Goal: Information Seeking & Learning: Learn about a topic

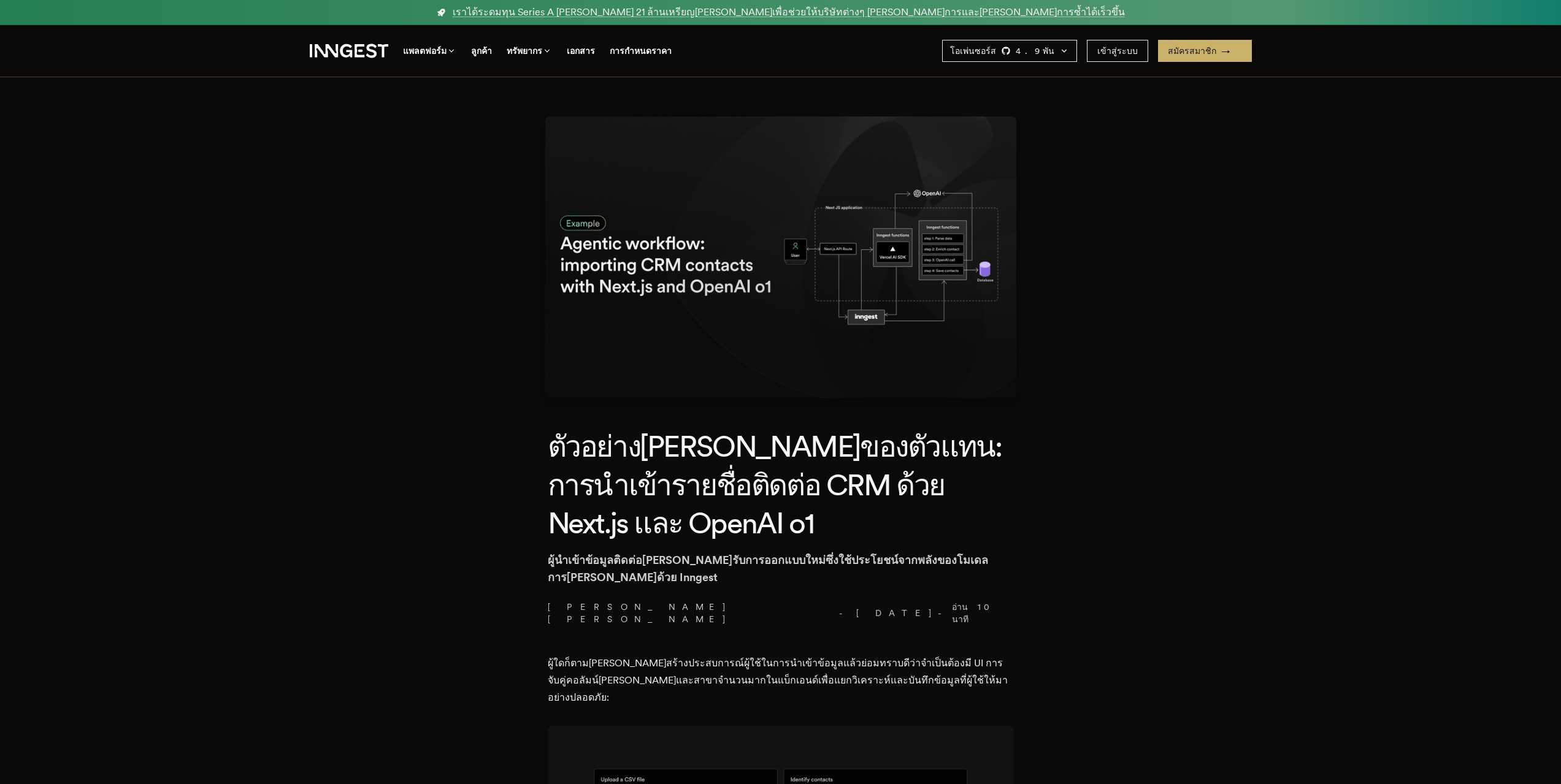
click at [809, 466] on font "ตัวอย่าง[PERSON_NAME]ของตัวแทน: การนำเข้ารายชื่อติดต่อ CRM ด้วย Next.js และ Ope…" at bounding box center [774, 484] width 454 height 112
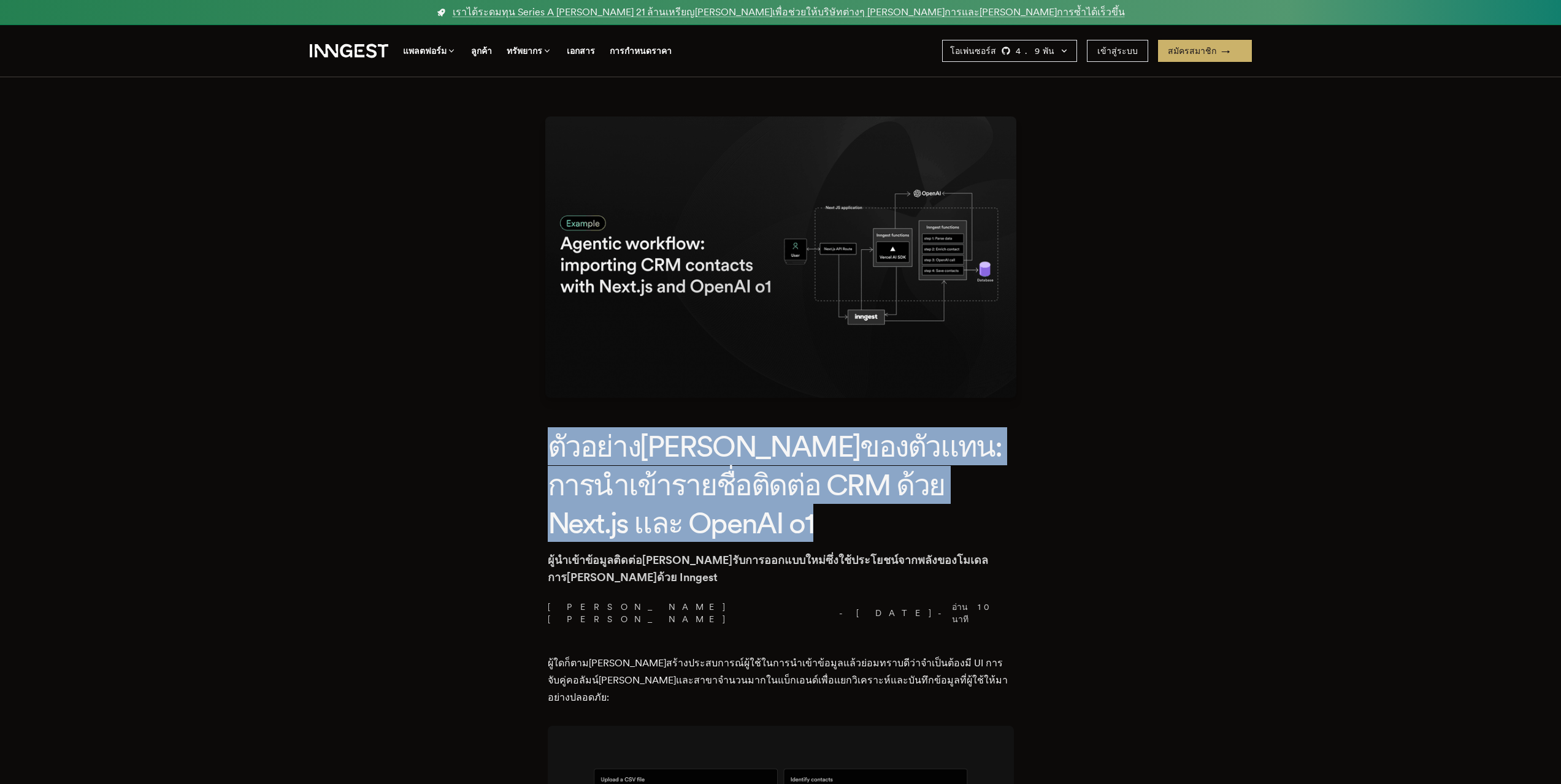
click at [809, 466] on font "ตัวอย่าง[PERSON_NAME]ของตัวแทน: การนำเข้ารายชื่อติดต่อ CRM ด้วย Next.js และ Ope…" at bounding box center [774, 484] width 454 height 112
copy font "ตัวอย่าง[PERSON_NAME]ของตัวแทน: การนำเข้ารายชื่อติดต่อ CRM ด้วย Next.js และ Ope…"
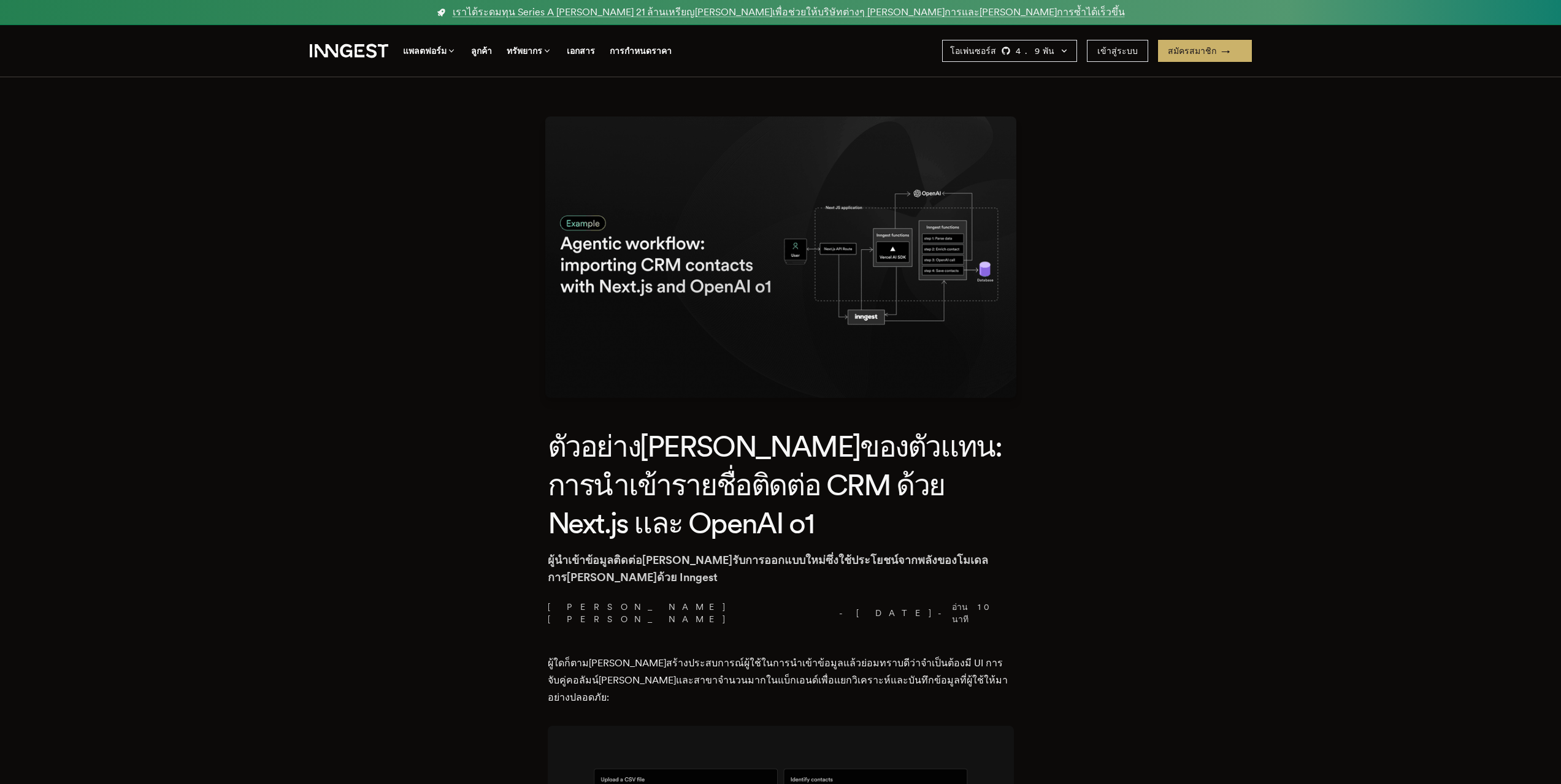
click at [791, 560] on font "ผู้นำเข้าข้อมูลติดต่อ[PERSON_NAME]รับการออกแบบใหม่ซึ่งใช้ประโยชน์จากพลังของโมเด…" at bounding box center [768, 569] width 440 height 30
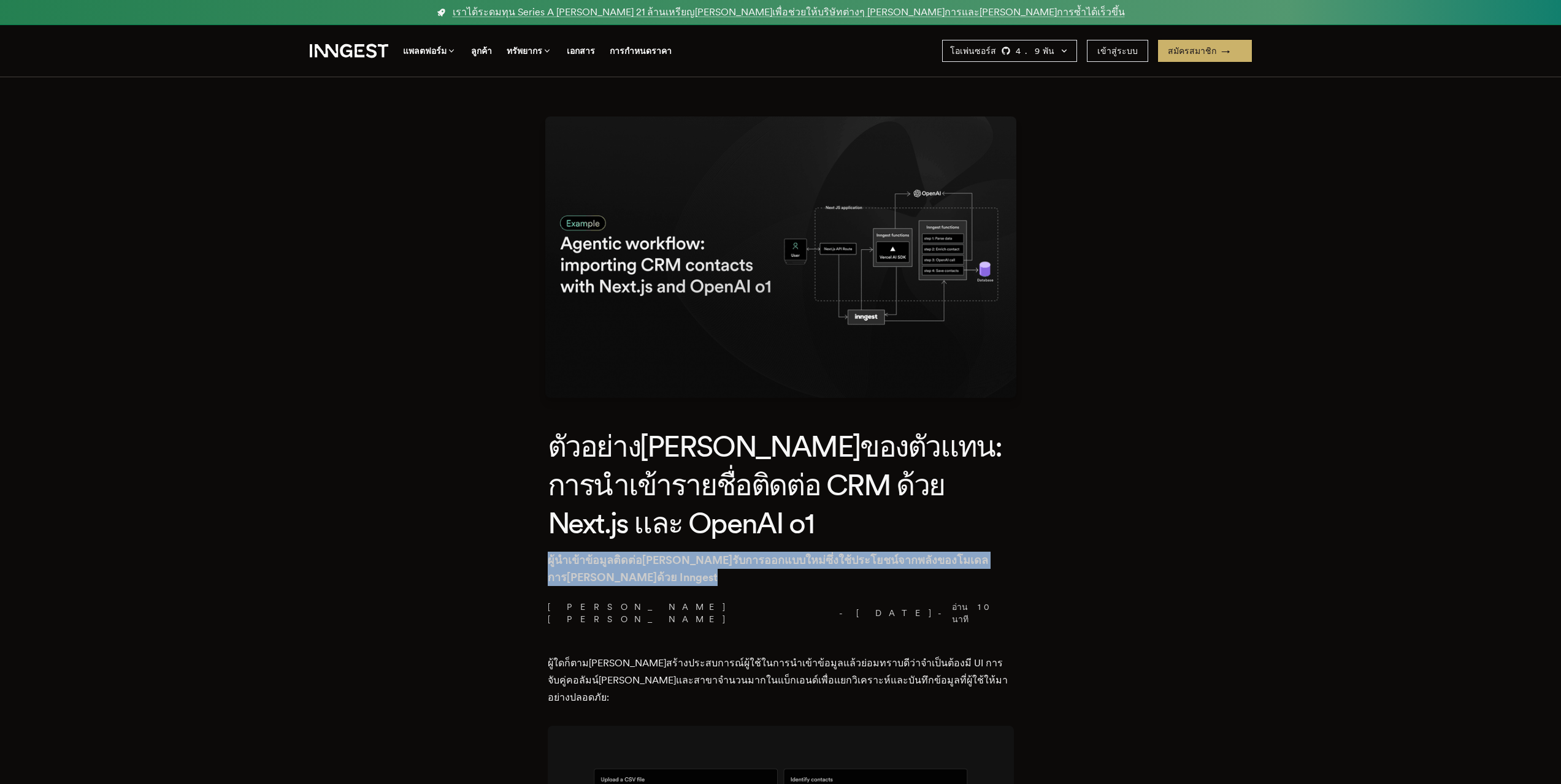
click at [791, 560] on font "ผู้นำเข้าข้อมูลติดต่อ[PERSON_NAME]รับการออกแบบใหม่ซึ่งใช้ประโยชน์จากพลังของโมเด…" at bounding box center [768, 569] width 440 height 30
drag, startPoint x: 791, startPoint y: 560, endPoint x: 799, endPoint y: 655, distance: 95.3
click at [794, 562] on font "ผู้นำเข้าข้อมูลติดต่อ[PERSON_NAME]รับการออกแบบใหม่ซึ่งใช้ประโยชน์จากพลังของโมเด…" at bounding box center [768, 569] width 440 height 30
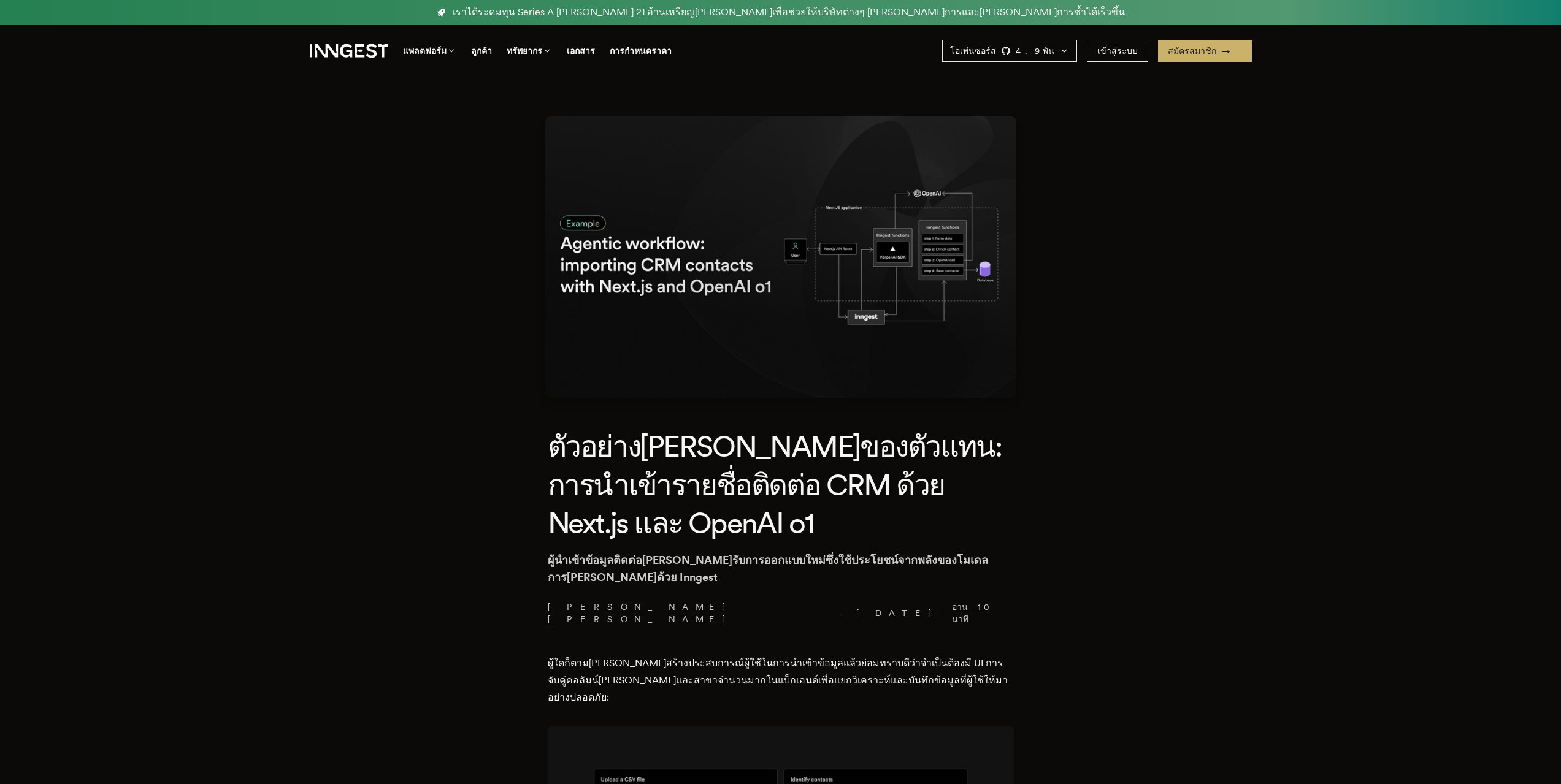
drag, startPoint x: 890, startPoint y: 619, endPoint x: 625, endPoint y: 522, distance: 282.2
click at [625, 522] on font "ตัวอย่าง[PERSON_NAME]ของตัวแทน: การนำเข้ารายชื่อติดต่อ CRM ด้วย Next.js และ Ope…" at bounding box center [774, 484] width 454 height 112
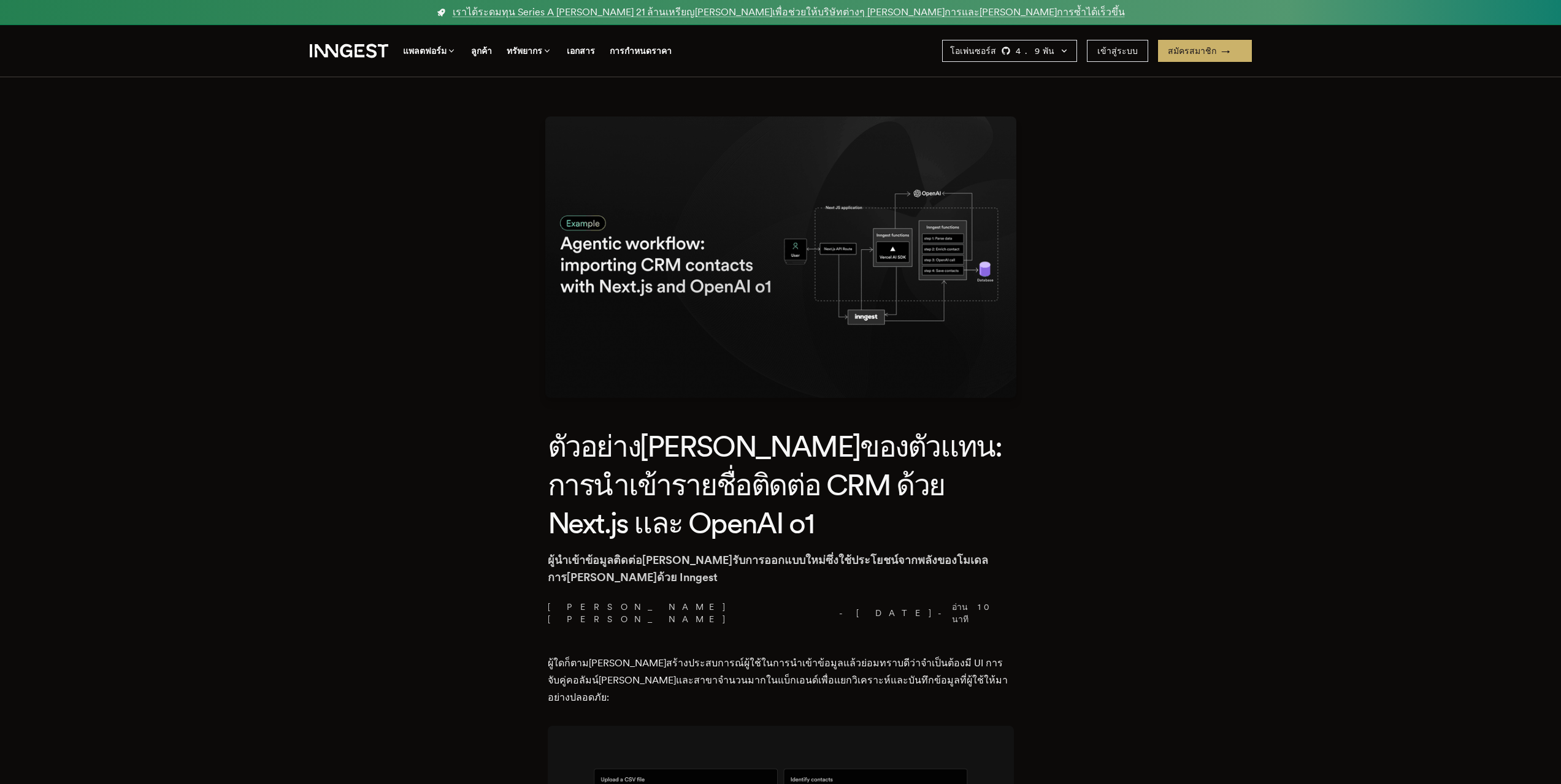
click at [713, 458] on font "ตัวอย่าง[PERSON_NAME]ของตัวแทน: การนำเข้ารายชื่อติดต่อ CRM ด้วย Next.js และ Ope…" at bounding box center [774, 484] width 454 height 112
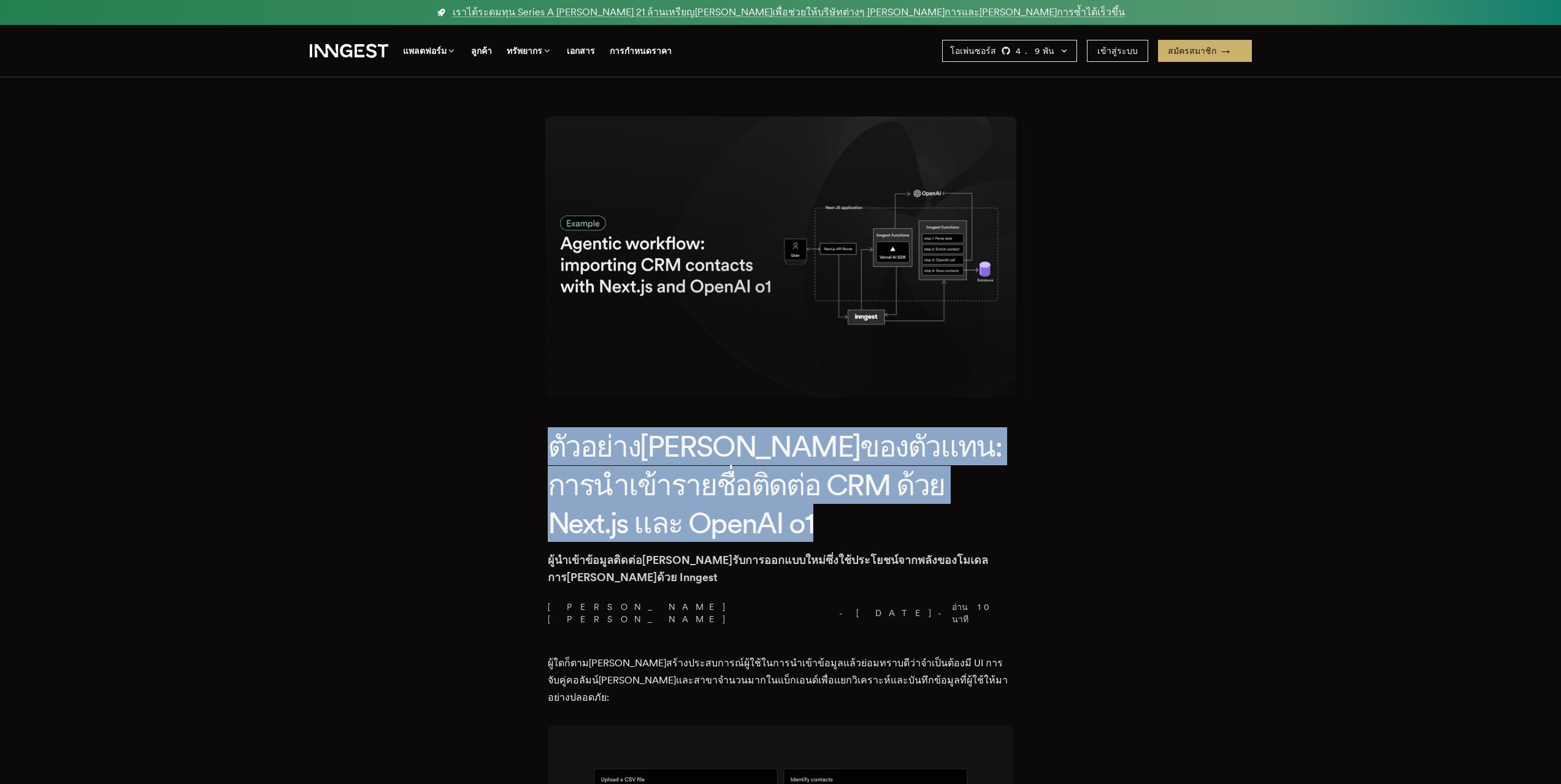
click at [713, 458] on font "ตัวอย่าง[PERSON_NAME]ของตัวแทน: การนำเข้ารายชื่อติดต่อ CRM ด้วย Next.js และ Ope…" at bounding box center [774, 484] width 454 height 112
copy font "ตัวอย่าง[PERSON_NAME]ของตัวแทน: การนำเข้ารายชื่อติดต่อ CRM ด้วย Next.js และ Ope…"
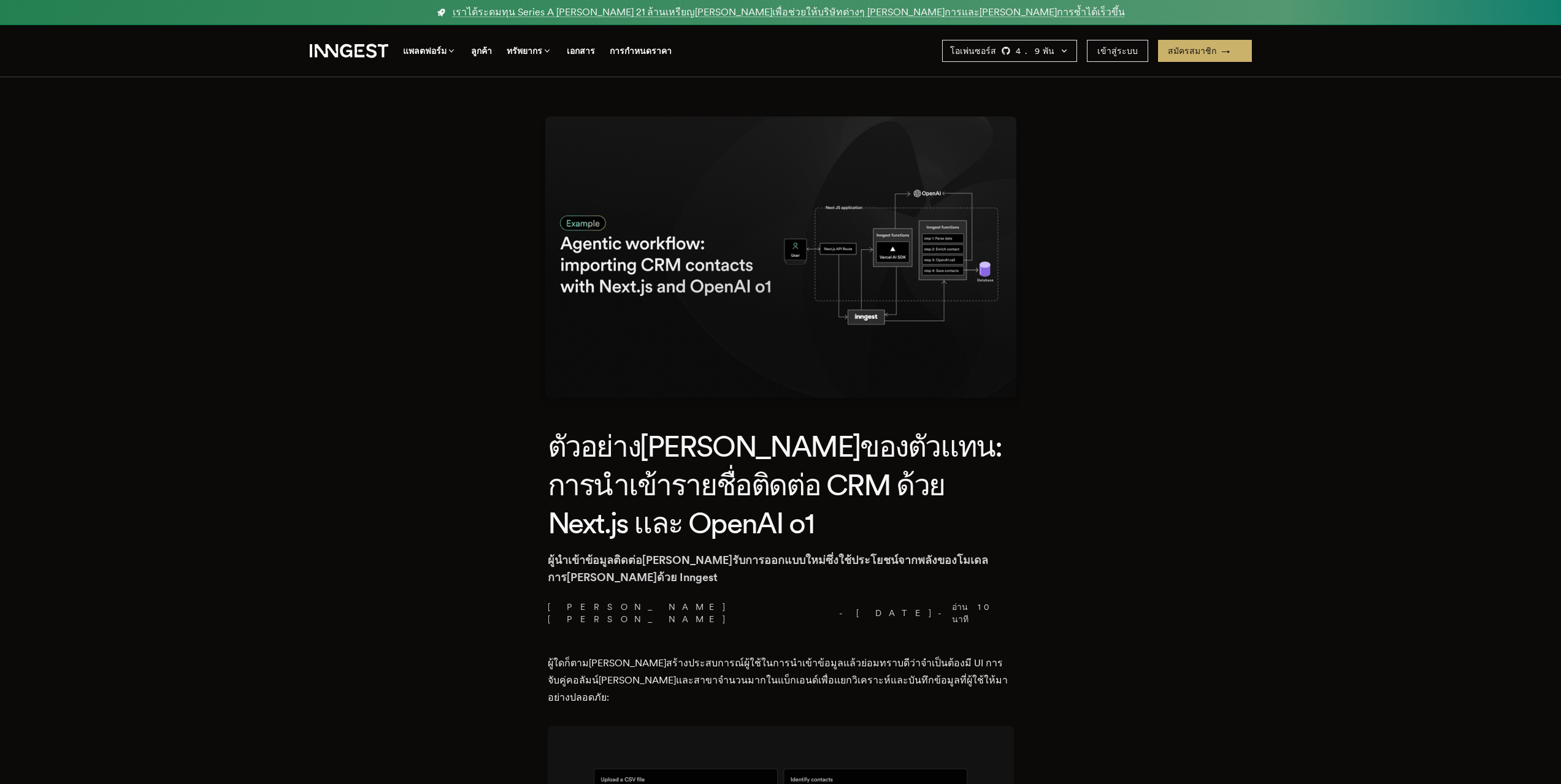
click at [715, 596] on header "ตัวอย่าง[PERSON_NAME]ของตัวแทน: การนำเข้ารายชื่อติดต่อ CRM ด้วย Next.js และ Ope…" at bounding box center [780, 526] width 466 height 198
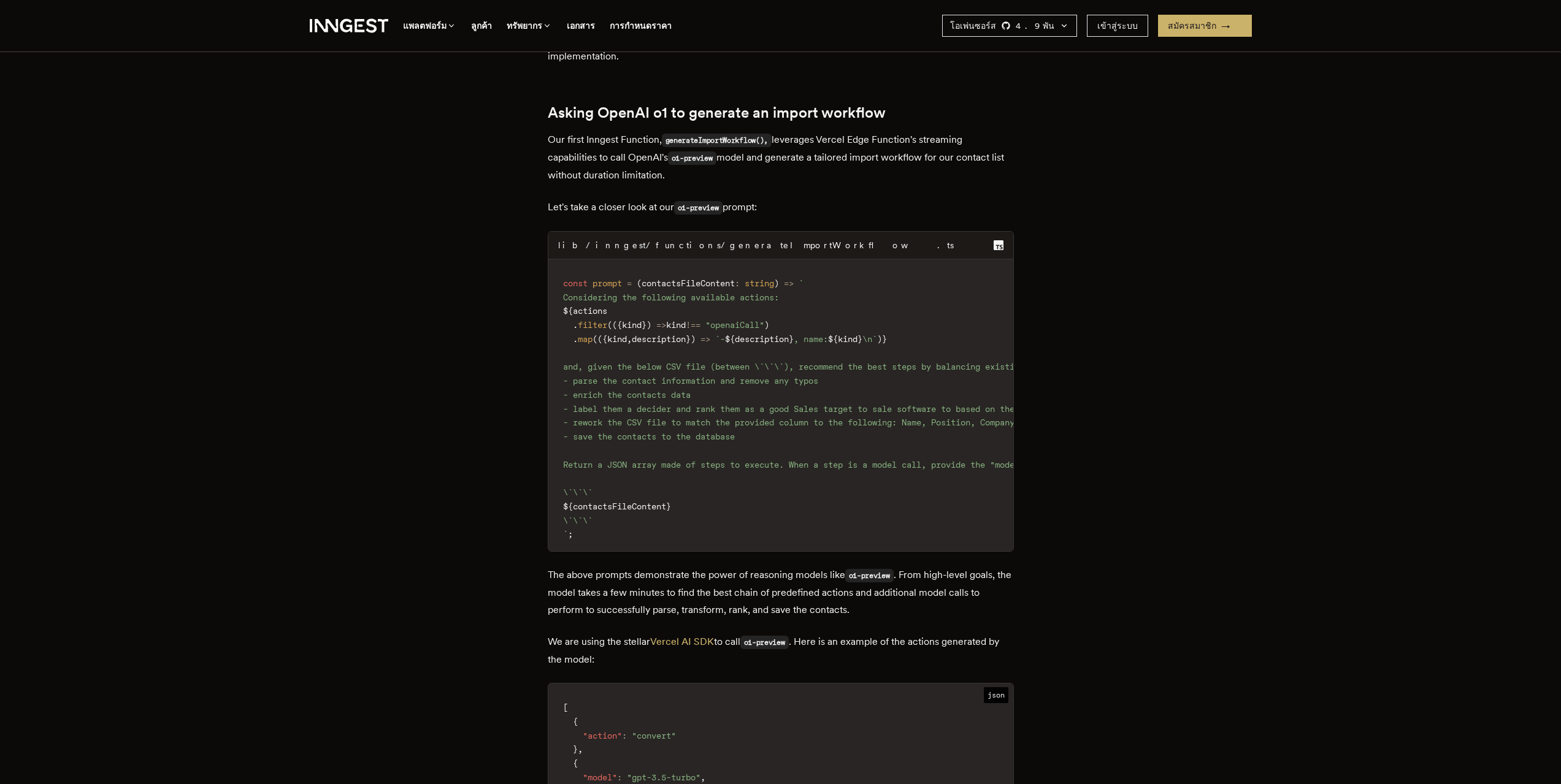
scroll to position [2970, 0]
